Goal: Navigation & Orientation: Find specific page/section

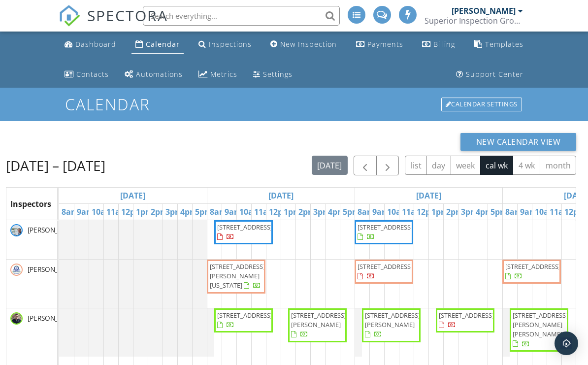
scroll to position [0, 0]
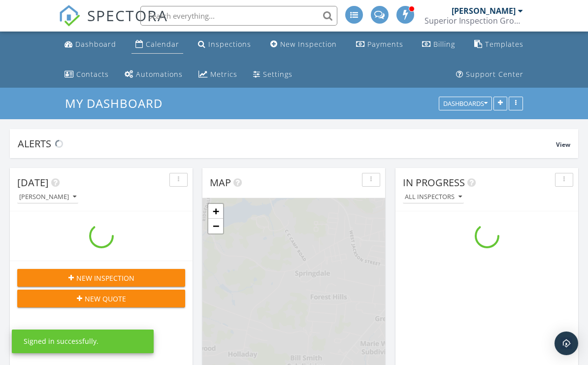
scroll to position [896, 588]
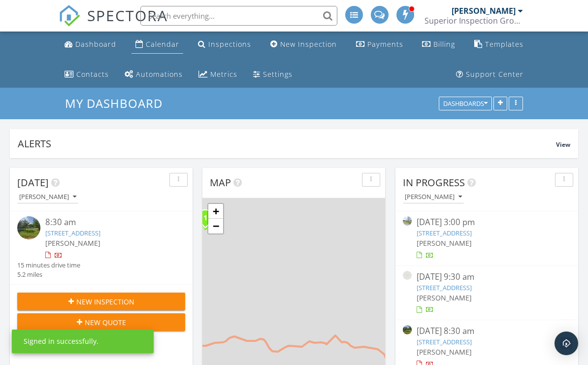
click at [181, 49] on link "Calendar" at bounding box center [157, 44] width 52 height 18
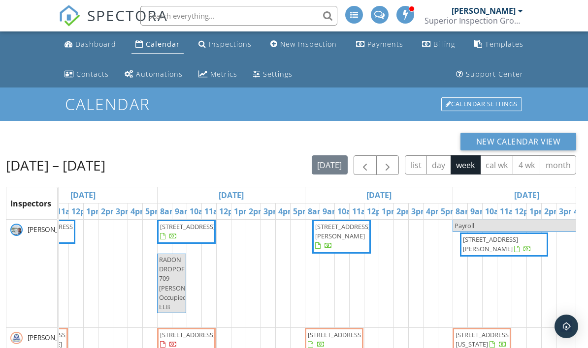
click at [146, 46] on div "Calendar" at bounding box center [163, 43] width 34 height 9
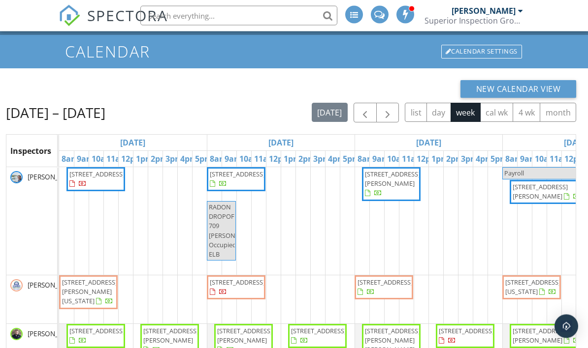
scroll to position [55, 0]
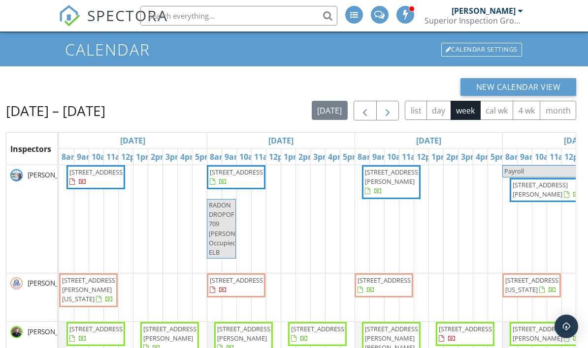
click at [393, 115] on button "button" at bounding box center [387, 111] width 23 height 20
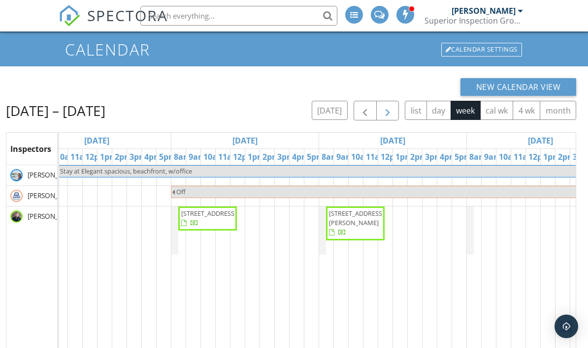
scroll to position [0, 36]
click at [492, 119] on button "cal wk" at bounding box center [496, 110] width 33 height 19
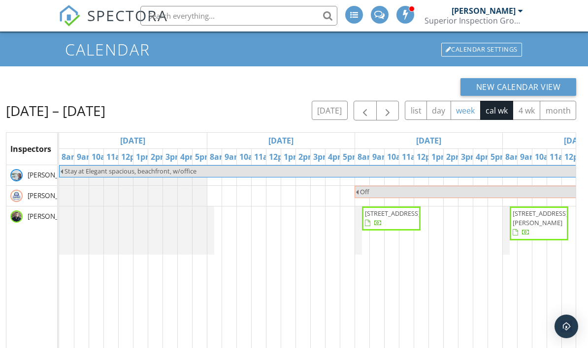
click at [470, 110] on button "week" at bounding box center [465, 110] width 30 height 19
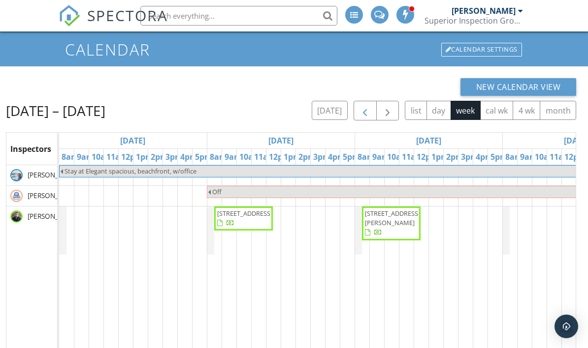
click at [367, 114] on span "button" at bounding box center [365, 111] width 12 height 12
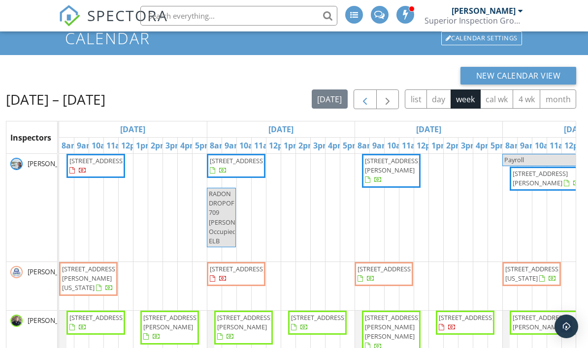
scroll to position [79, 0]
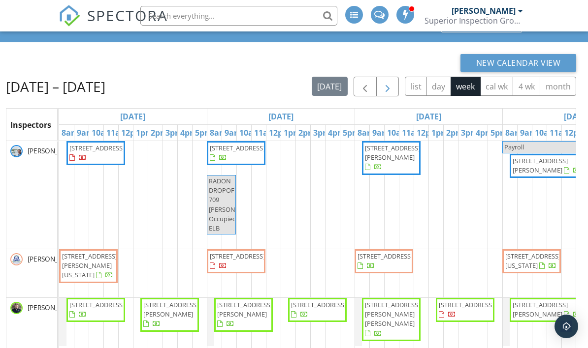
click at [391, 91] on span "button" at bounding box center [387, 87] width 12 height 12
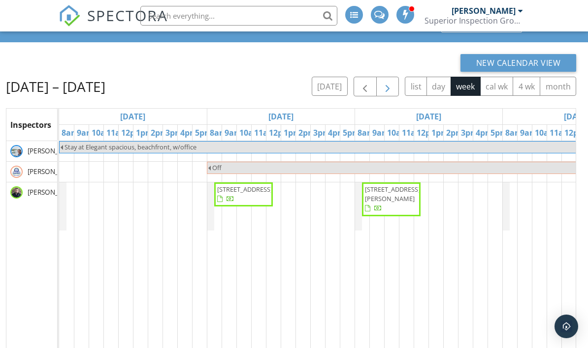
click at [397, 87] on button "button" at bounding box center [387, 87] width 23 height 20
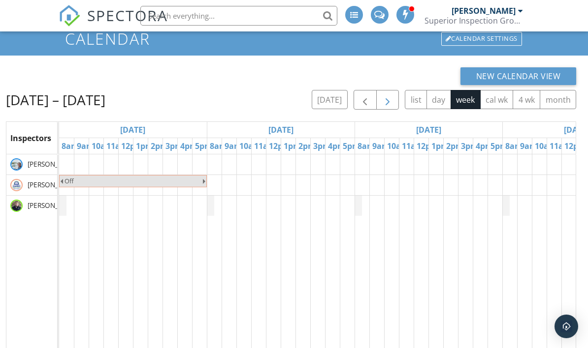
scroll to position [63, 0]
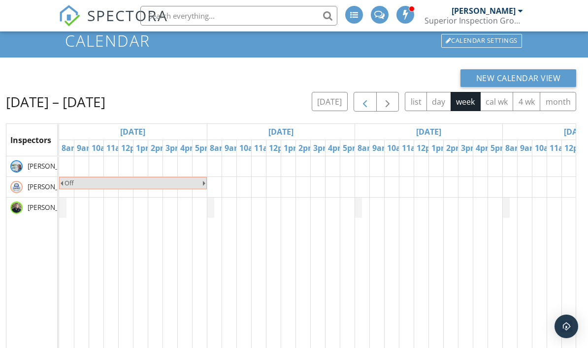
click at [370, 107] on span "button" at bounding box center [365, 102] width 12 height 12
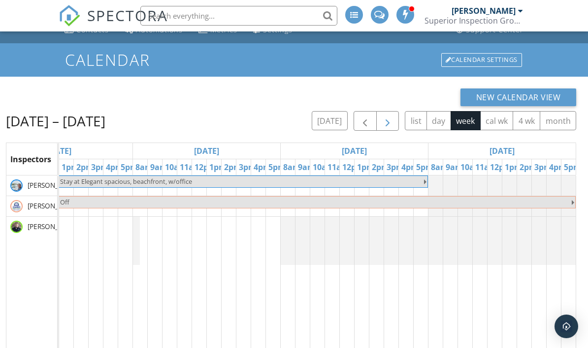
click at [390, 120] on span "button" at bounding box center [387, 122] width 12 height 12
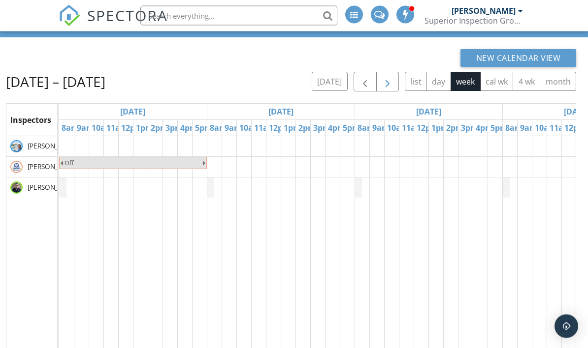
scroll to position [161, 0]
